Goal: Navigation & Orientation: Find specific page/section

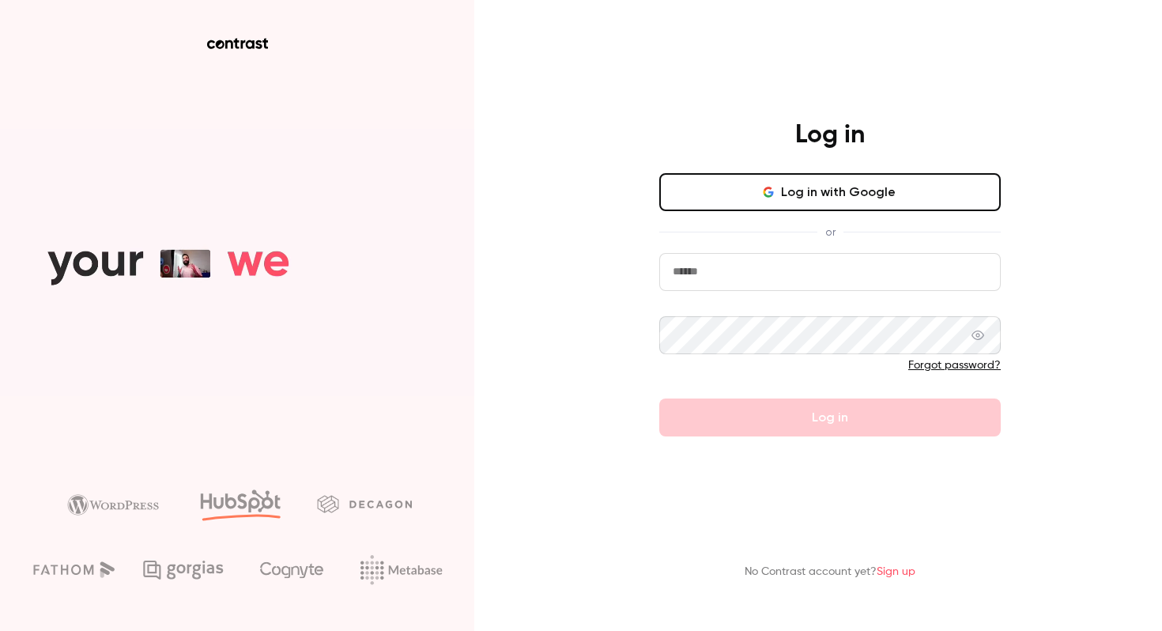
type input "**********"
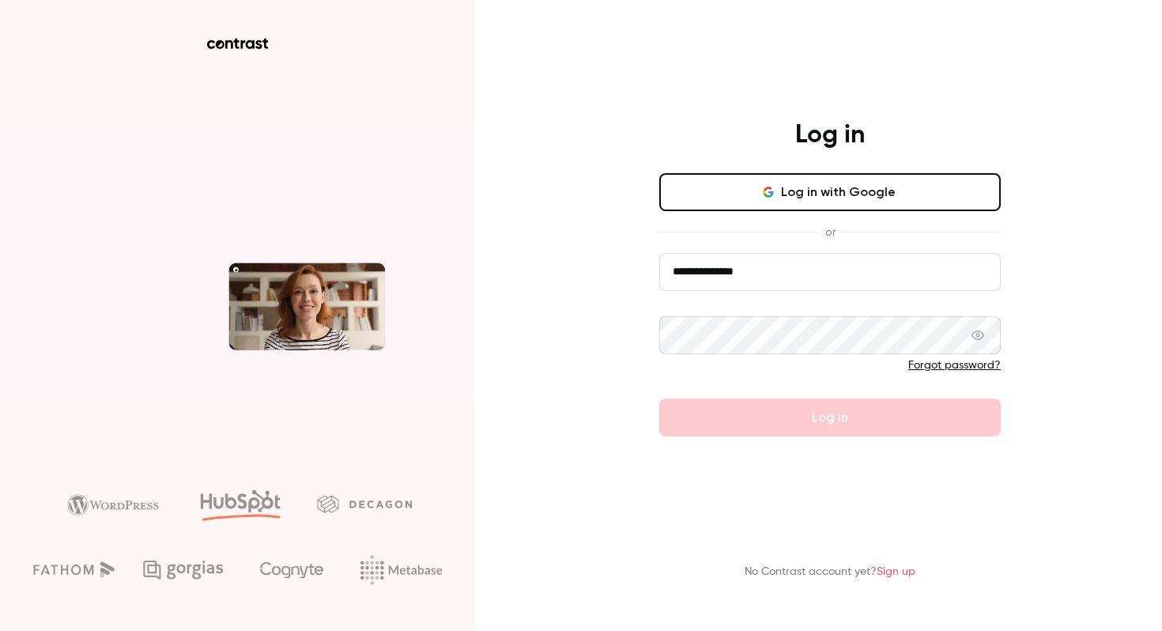
click at [816, 184] on button "Log in with Google" at bounding box center [829, 192] width 341 height 38
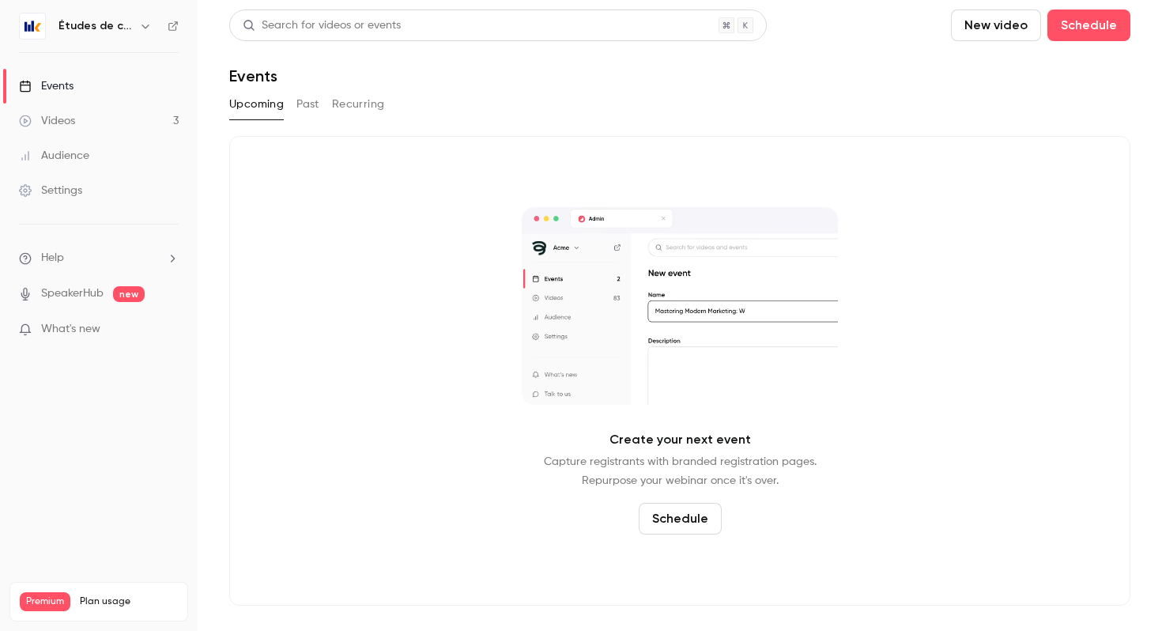
click at [112, 115] on link "Videos 3" at bounding box center [99, 121] width 198 height 35
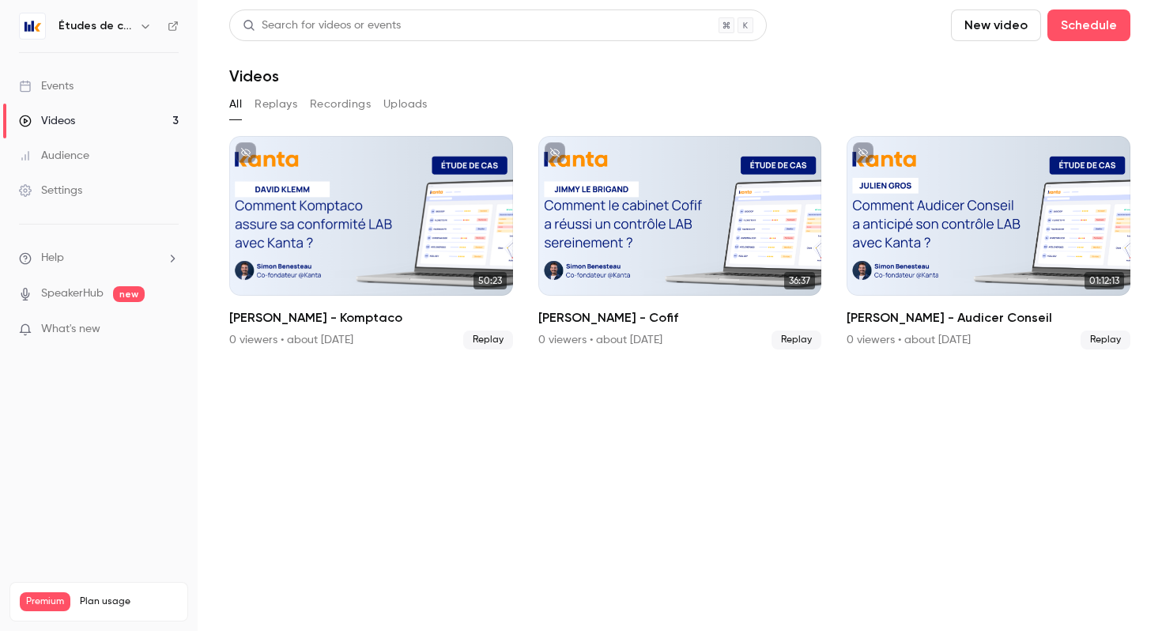
click at [126, 88] on link "Events" at bounding box center [99, 86] width 198 height 35
